Goal: Information Seeking & Learning: Learn about a topic

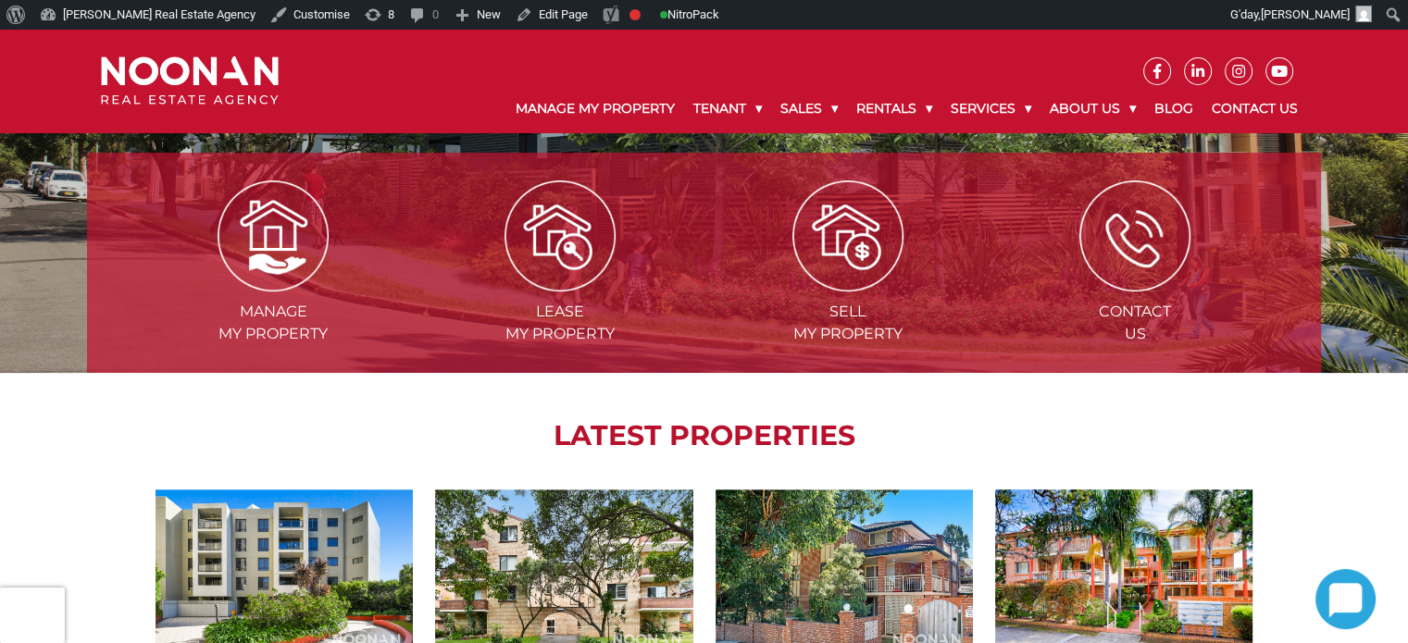
scroll to position [93, 0]
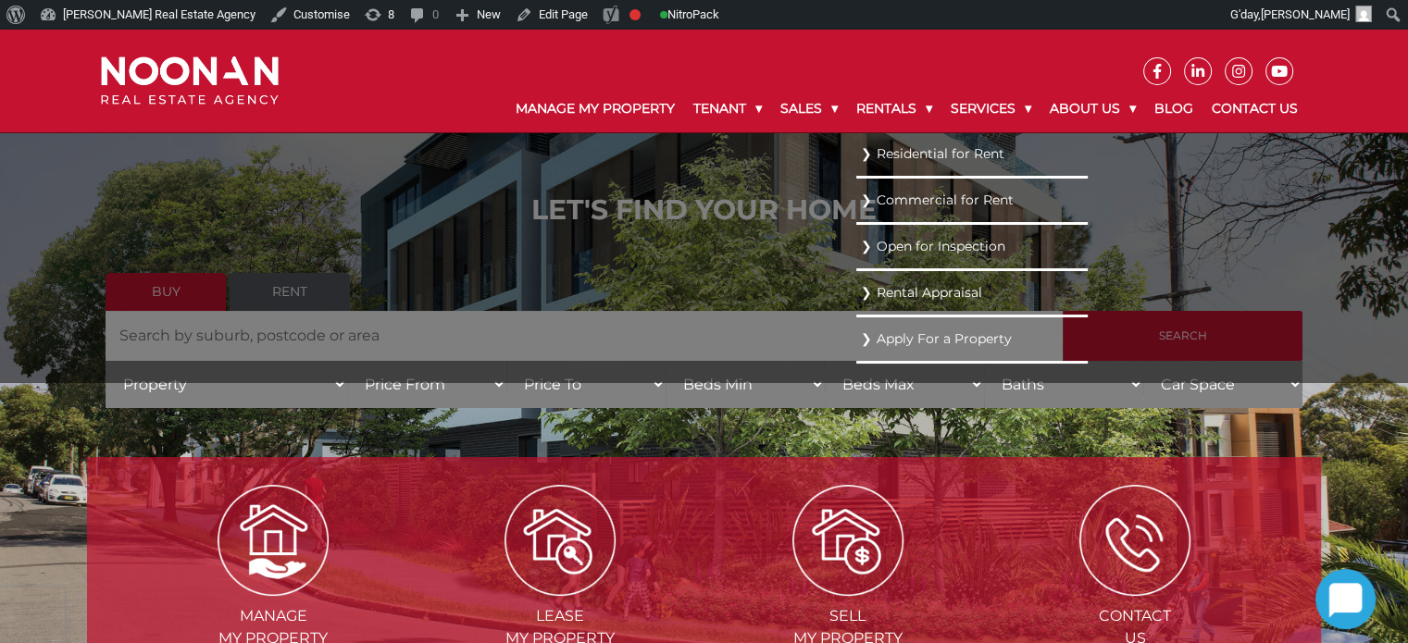
click at [887, 149] on link "Residential for Rent" at bounding box center [972, 154] width 222 height 25
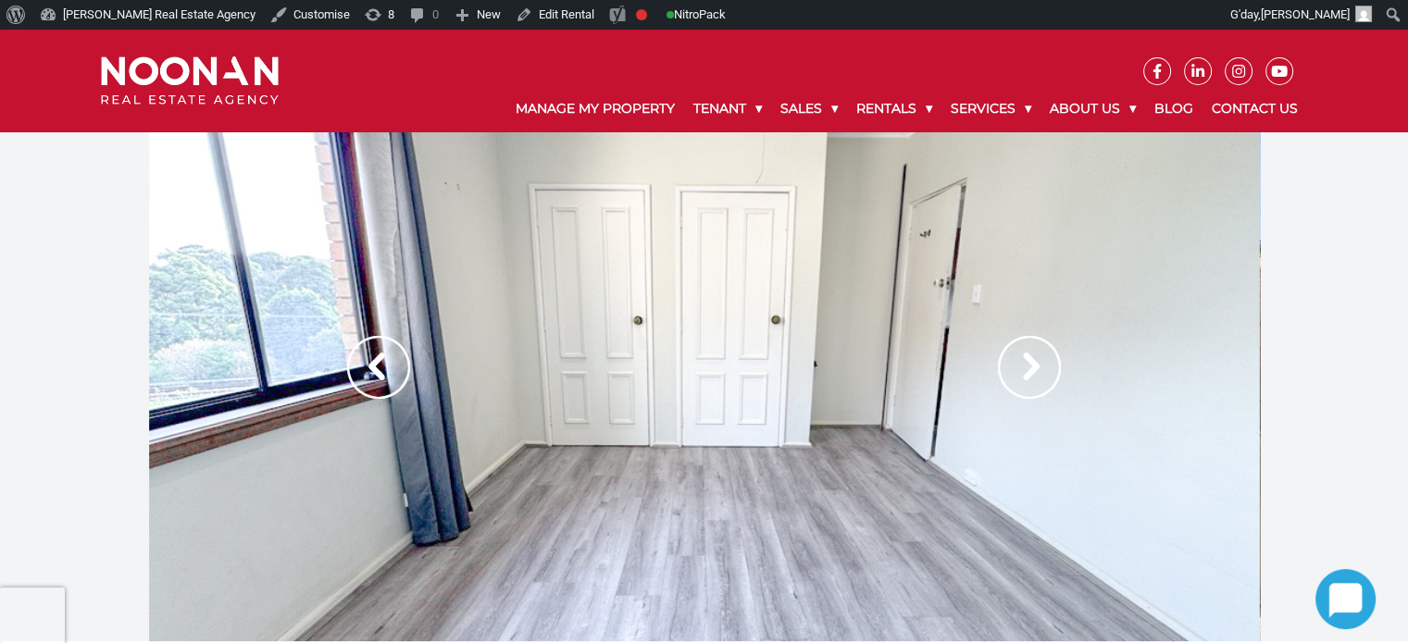
click at [1049, 353] on img at bounding box center [1029, 367] width 63 height 63
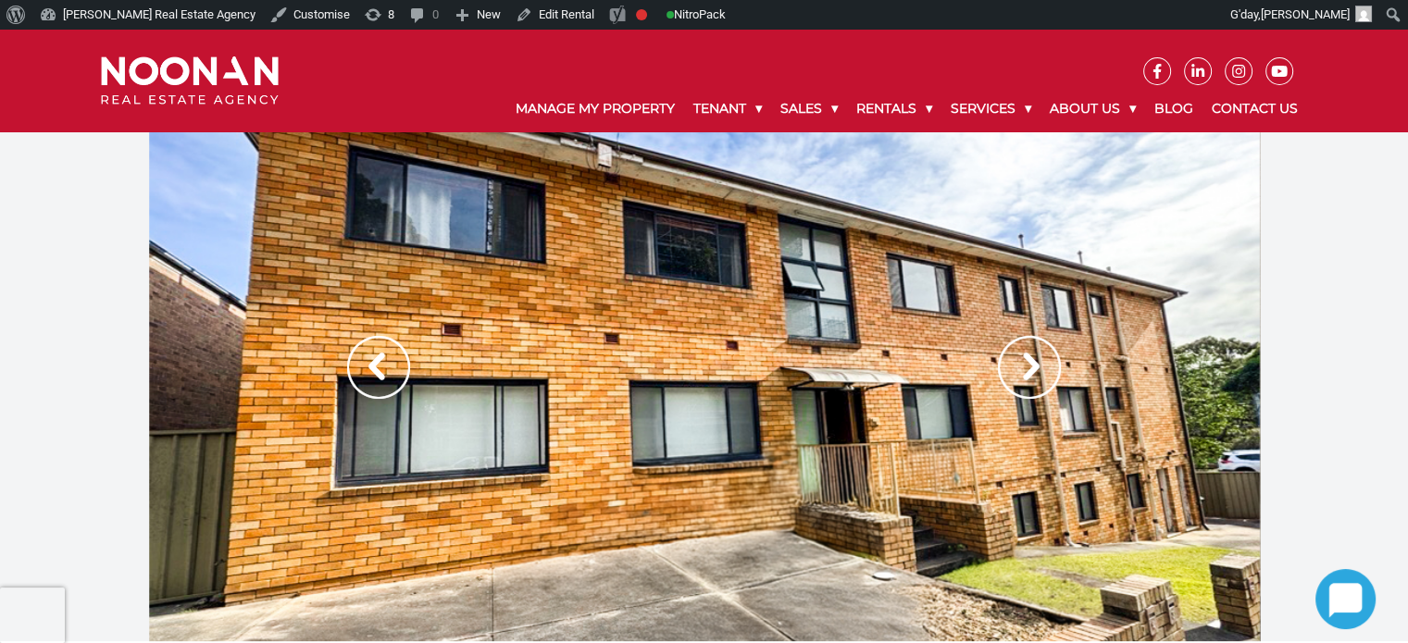
click at [1049, 353] on img at bounding box center [1029, 367] width 63 height 63
click at [1018, 378] on img at bounding box center [1029, 367] width 63 height 63
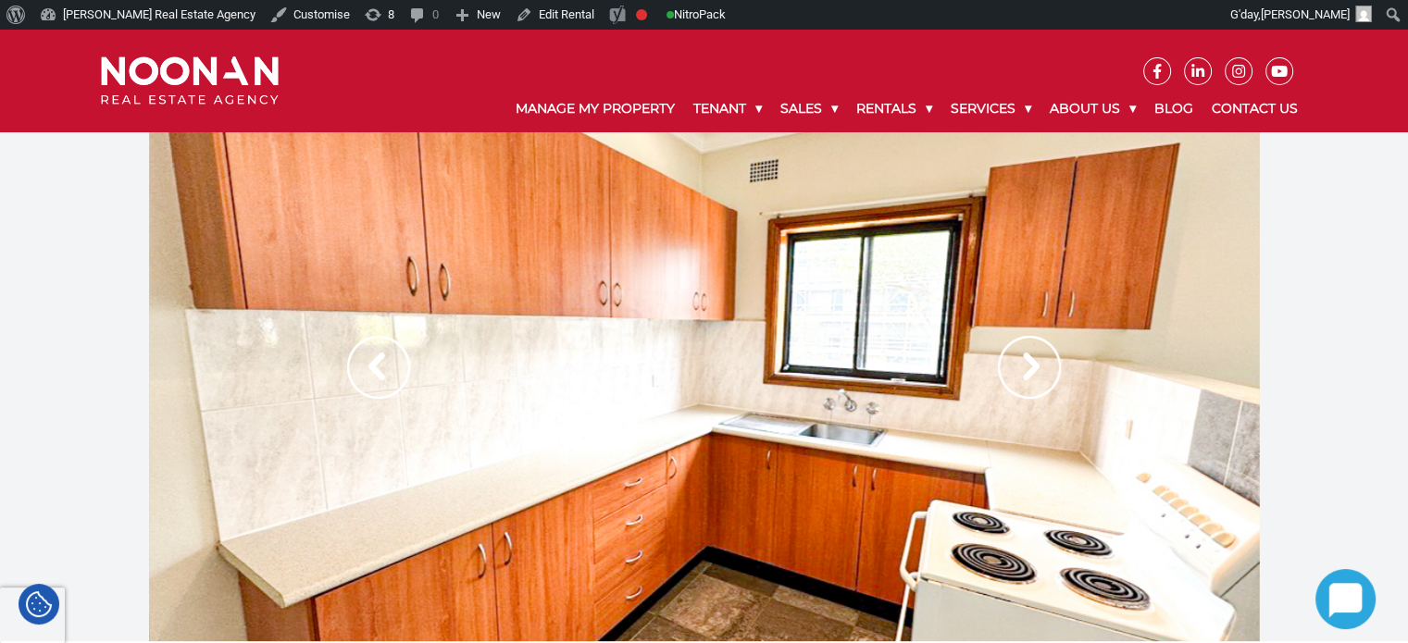
click at [1029, 377] on img at bounding box center [1029, 367] width 63 height 63
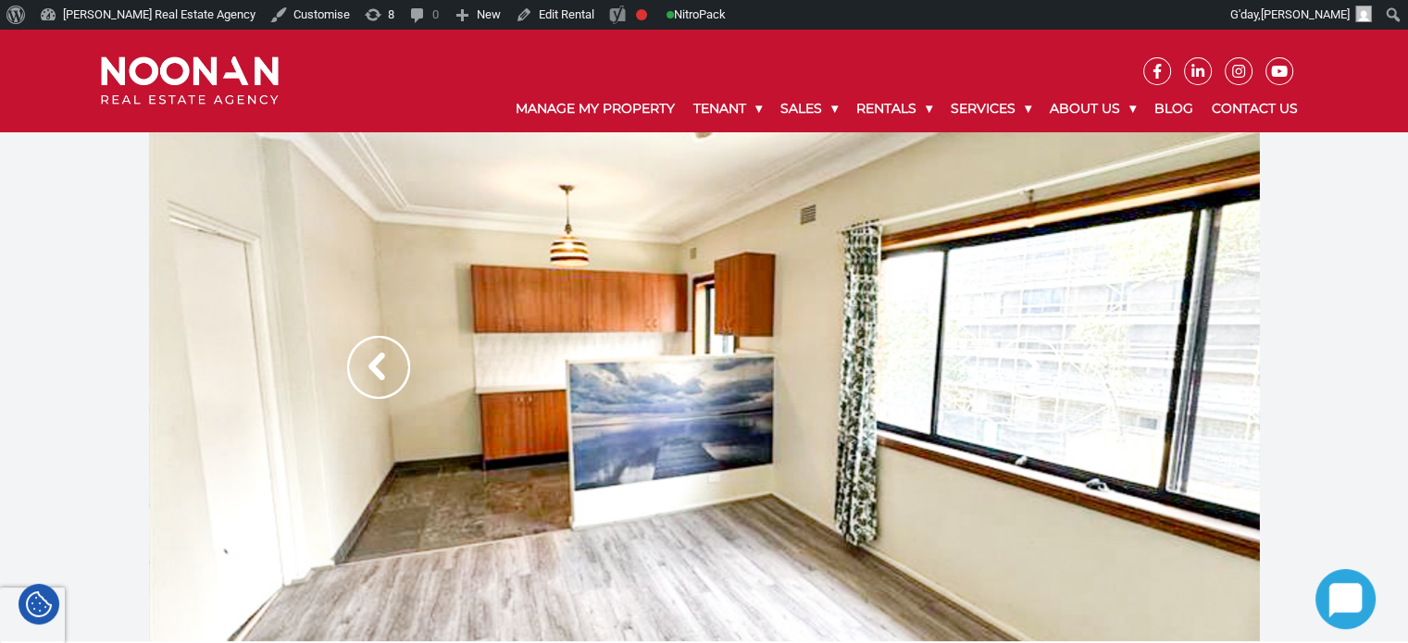
click at [1026, 345] on img at bounding box center [1029, 367] width 63 height 63
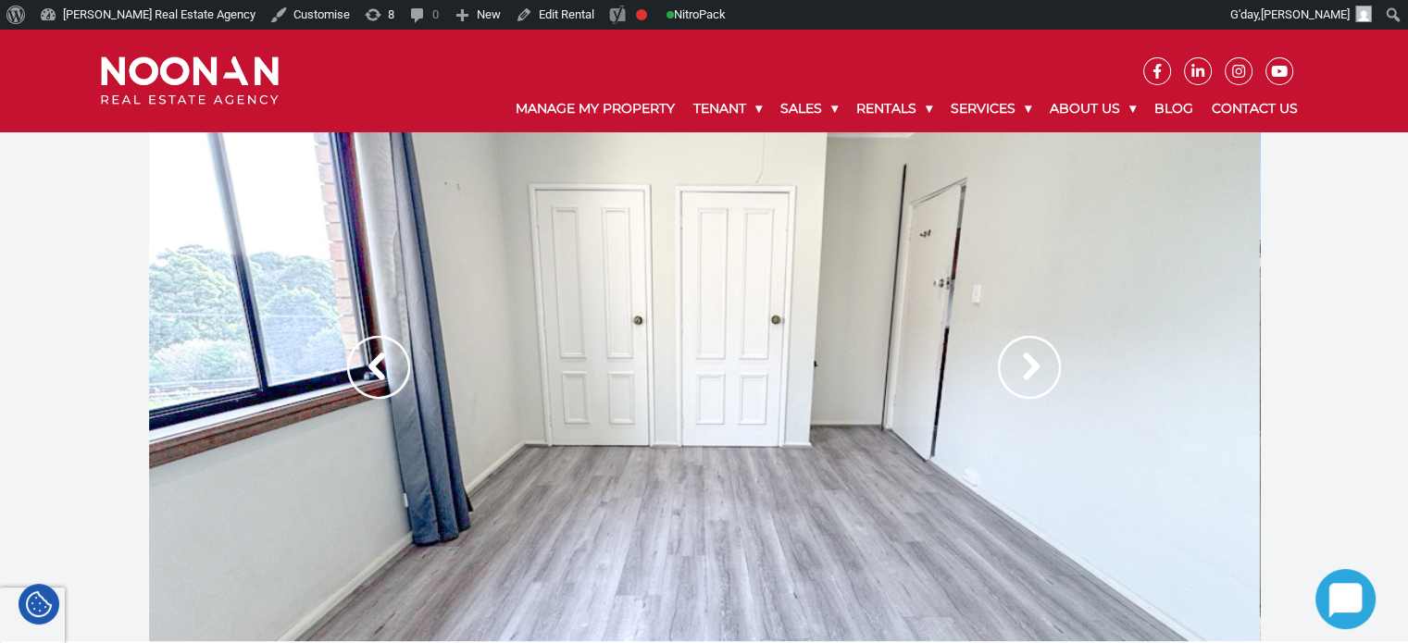
click at [1026, 345] on img at bounding box center [1029, 367] width 63 height 63
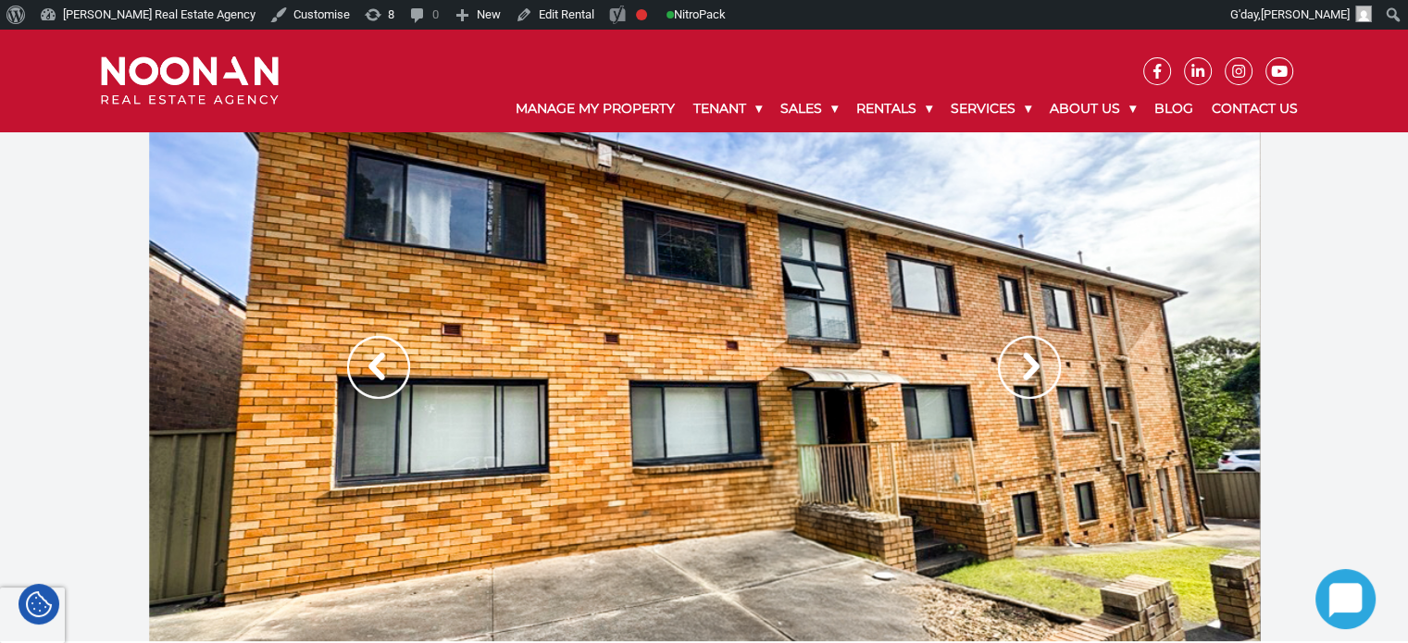
click at [1029, 349] on img at bounding box center [1029, 367] width 63 height 63
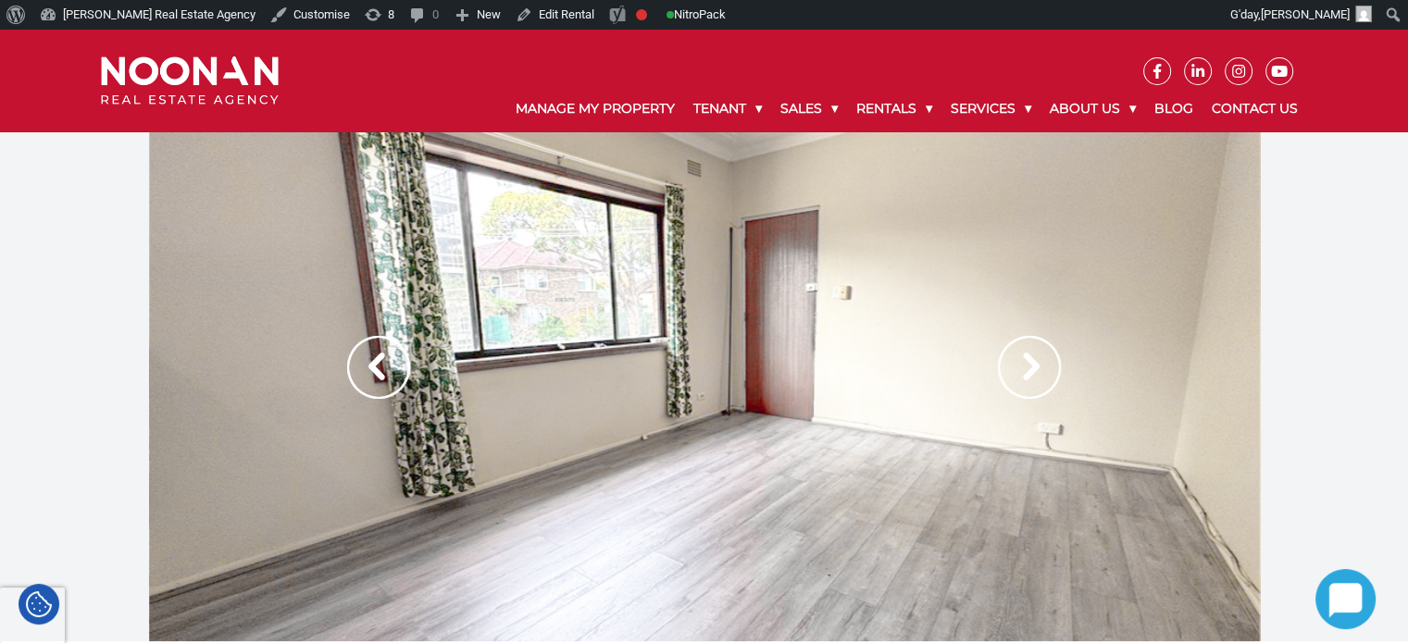
click at [1029, 349] on img at bounding box center [1029, 367] width 63 height 63
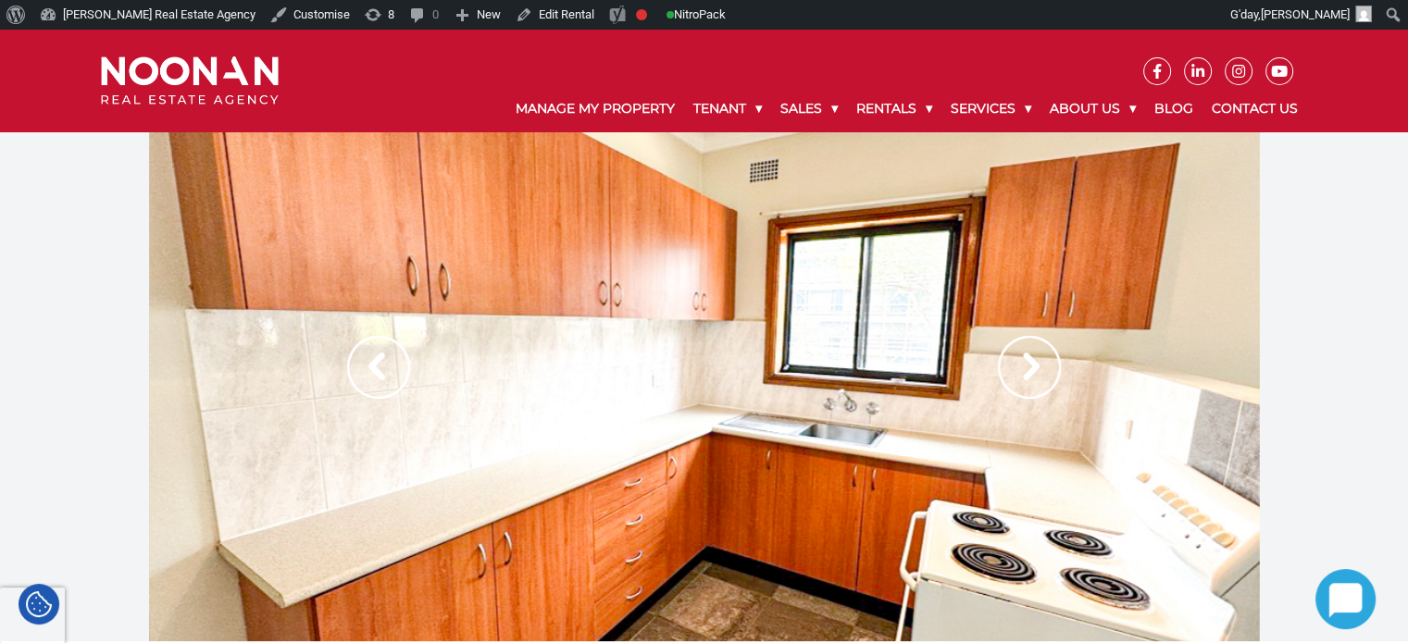
click at [1029, 349] on img at bounding box center [1029, 367] width 63 height 63
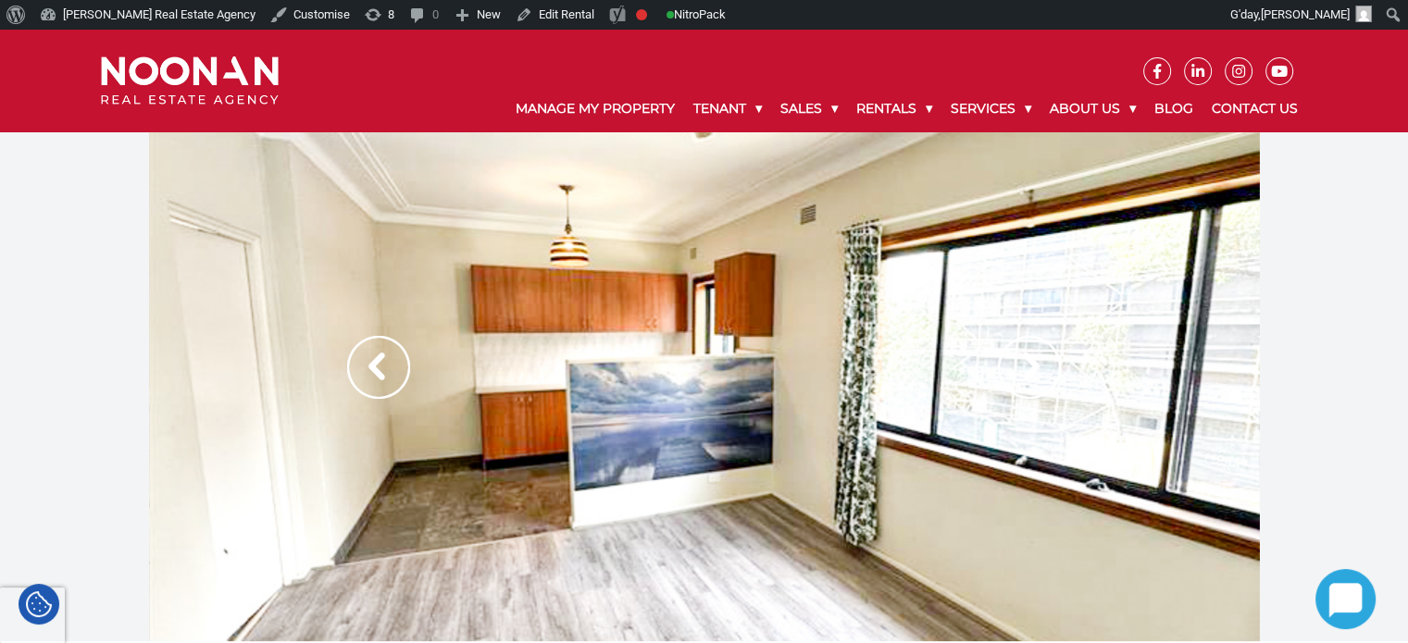
click at [1029, 349] on img at bounding box center [1029, 367] width 63 height 63
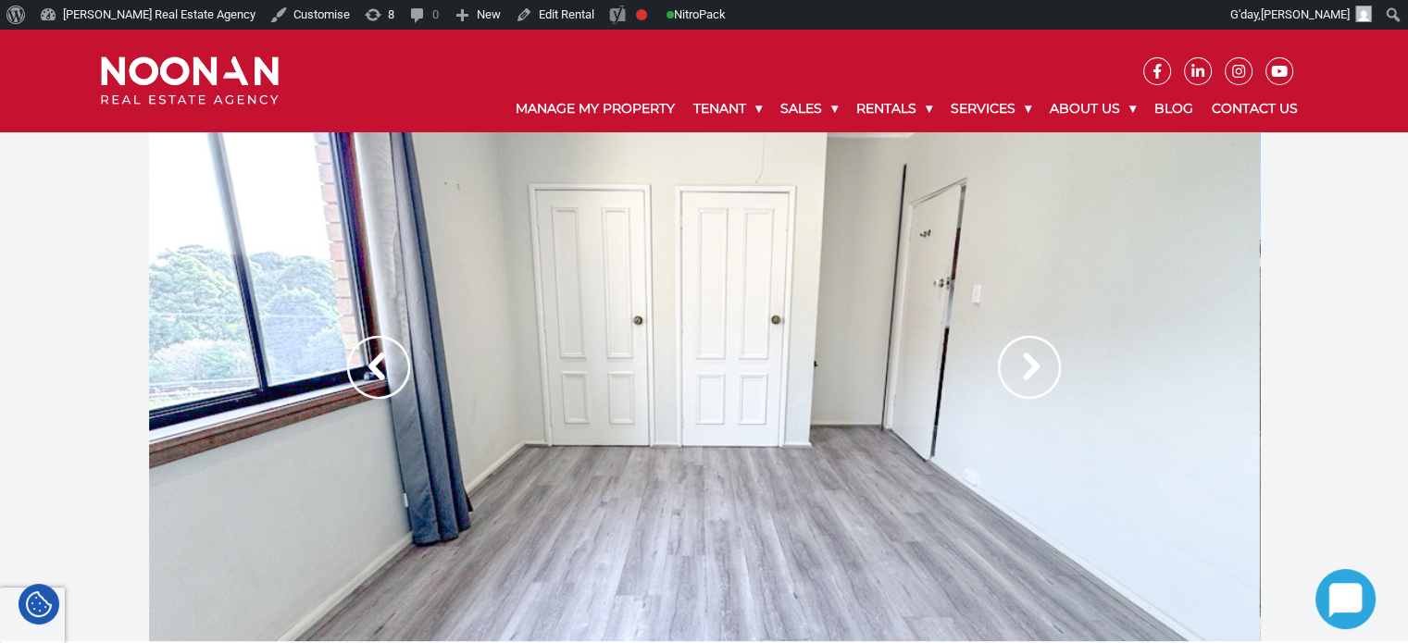
click at [1029, 349] on img at bounding box center [1029, 367] width 63 height 63
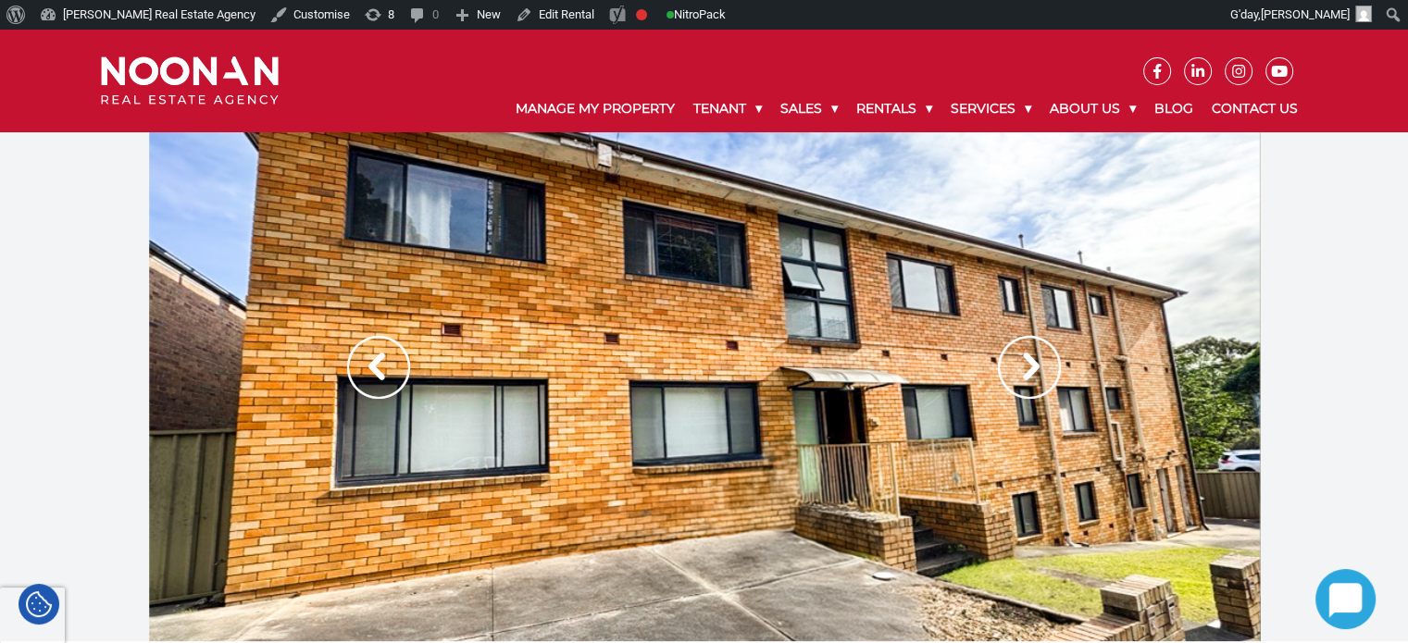
click at [1029, 349] on img at bounding box center [1029, 367] width 63 height 63
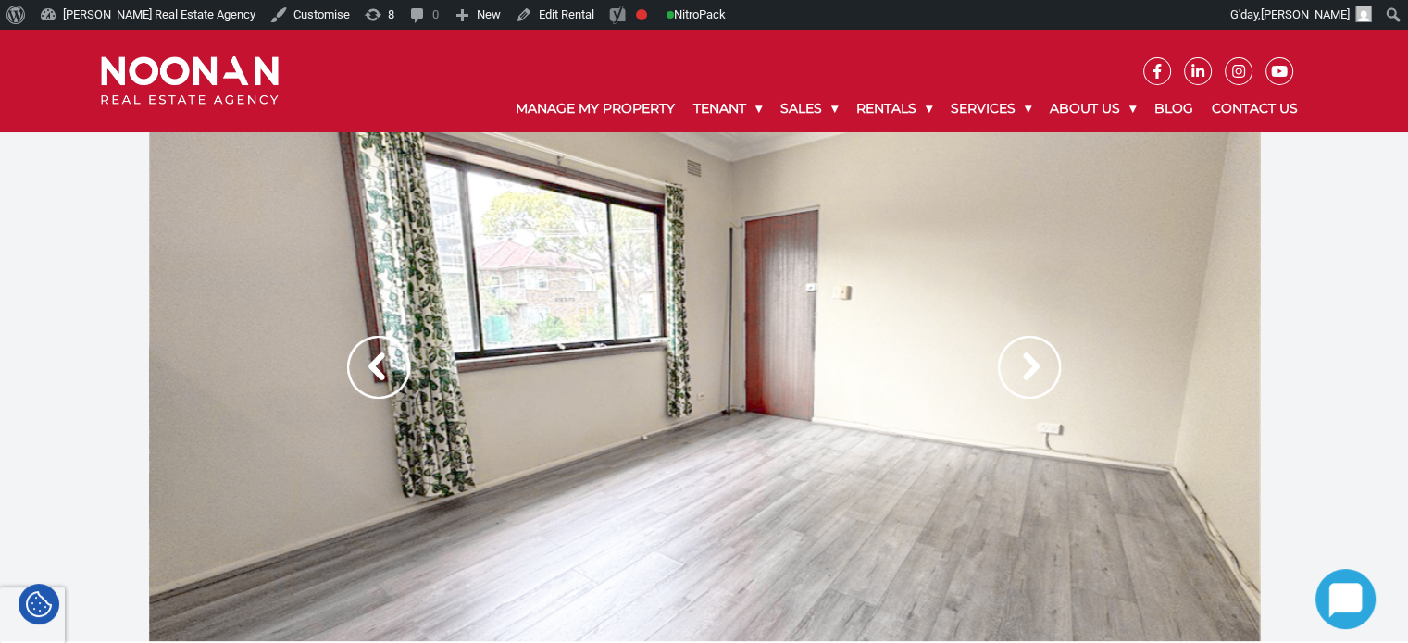
click at [1029, 349] on img at bounding box center [1029, 367] width 63 height 63
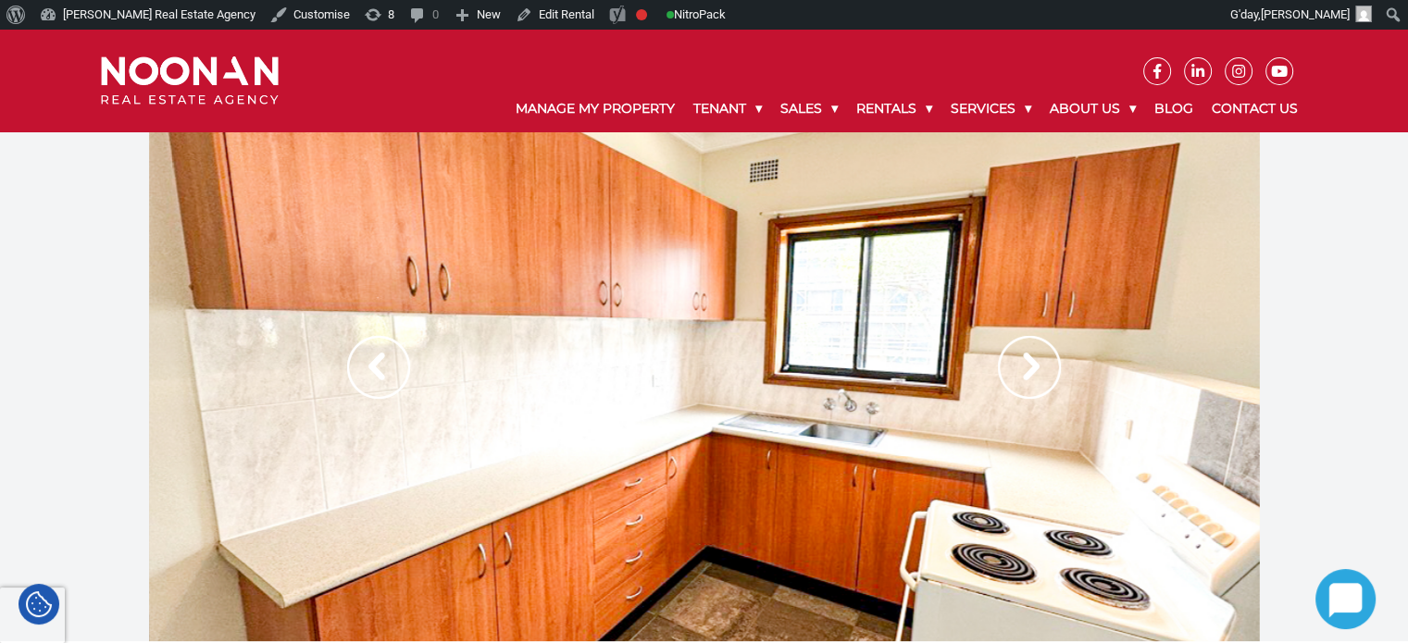
click at [1029, 349] on img at bounding box center [1029, 367] width 63 height 63
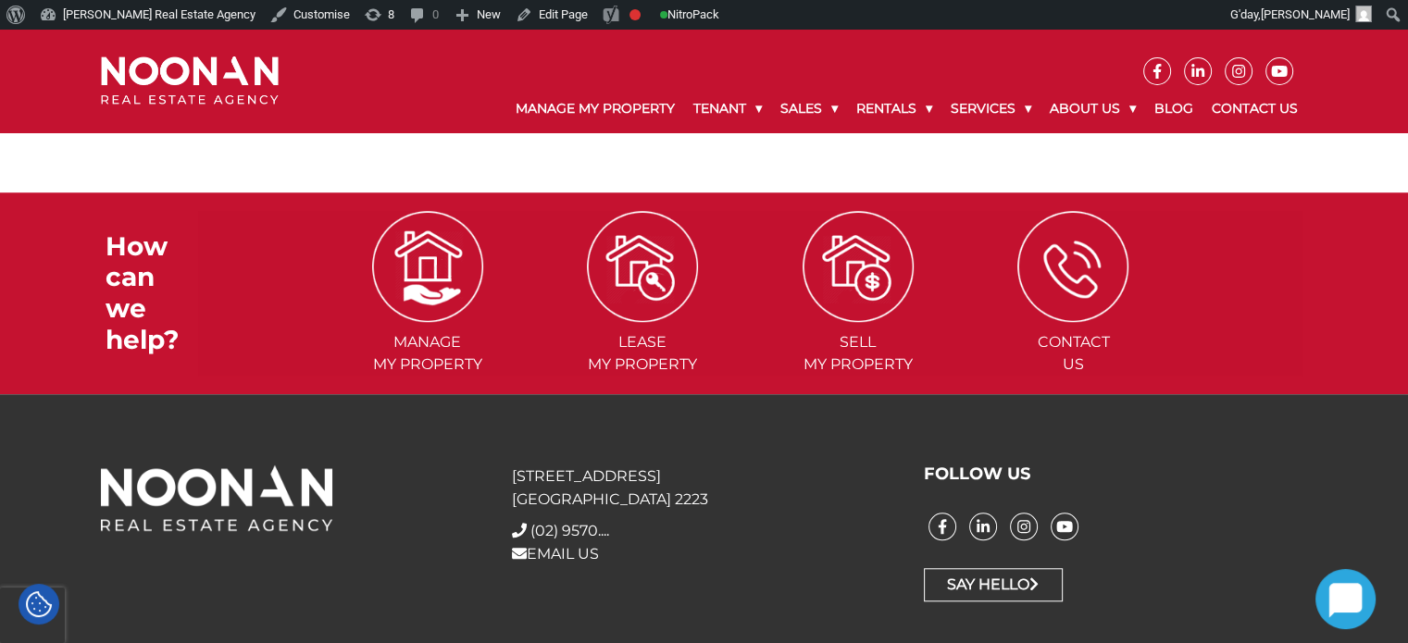
scroll to position [1451, 0]
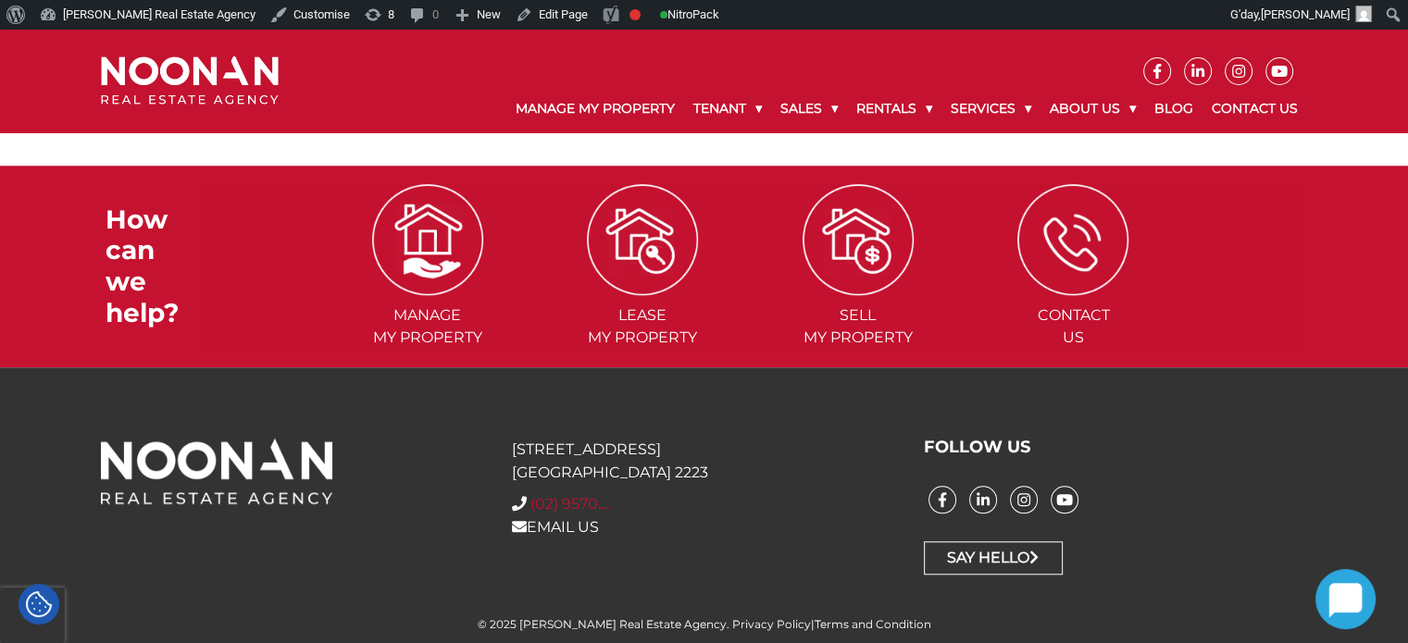
click at [592, 509] on span "(02) 9570...." at bounding box center [569, 504] width 79 height 18
click at [752, 419] on div "31 Morts Road Mortdale NSW 2223 + (02) 9570 9999 (02) 9570.... EMAIL US FOLLOW …" at bounding box center [704, 506] width 1408 height 278
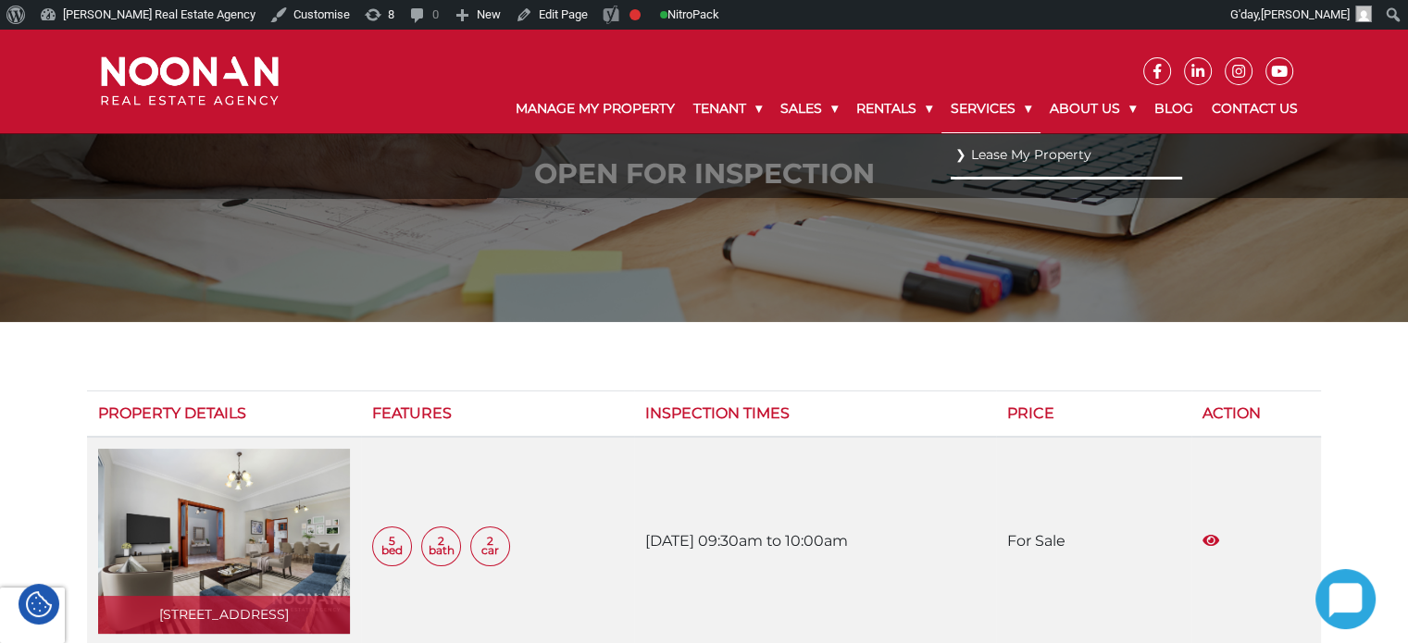
scroll to position [0, 0]
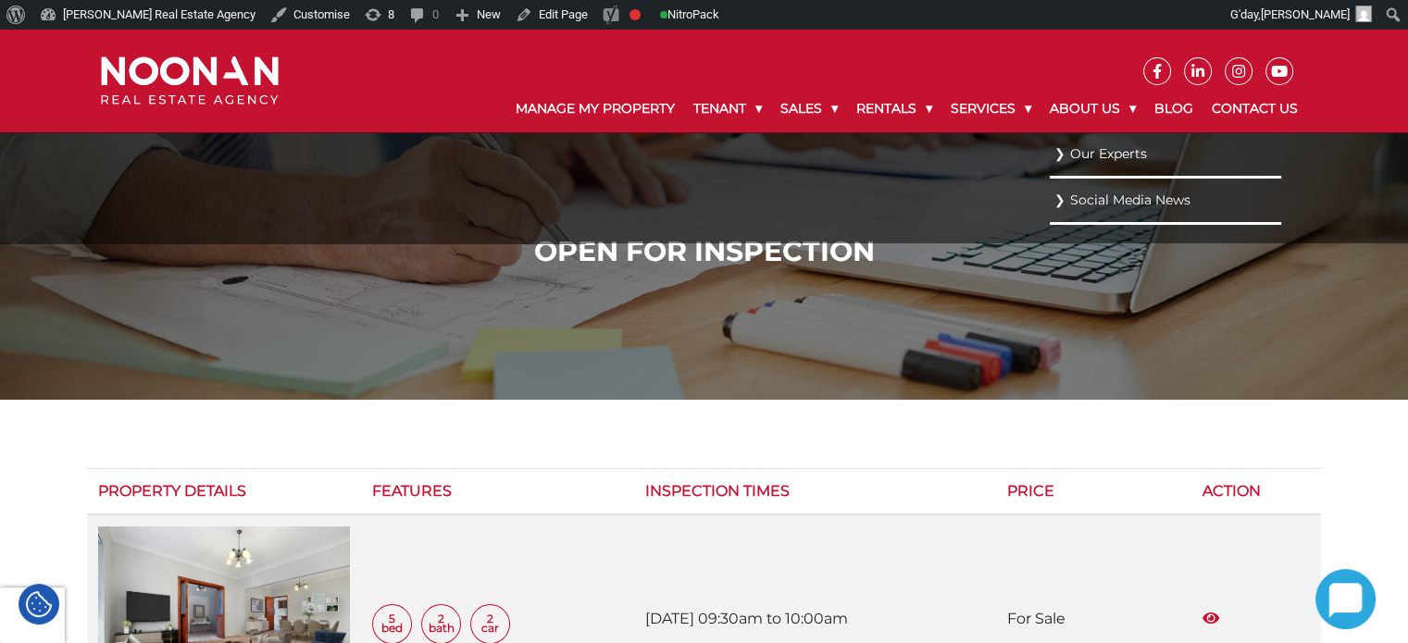
click at [1114, 200] on link "Social Media News" at bounding box center [1165, 200] width 222 height 25
